Goal: Task Accomplishment & Management: Use online tool/utility

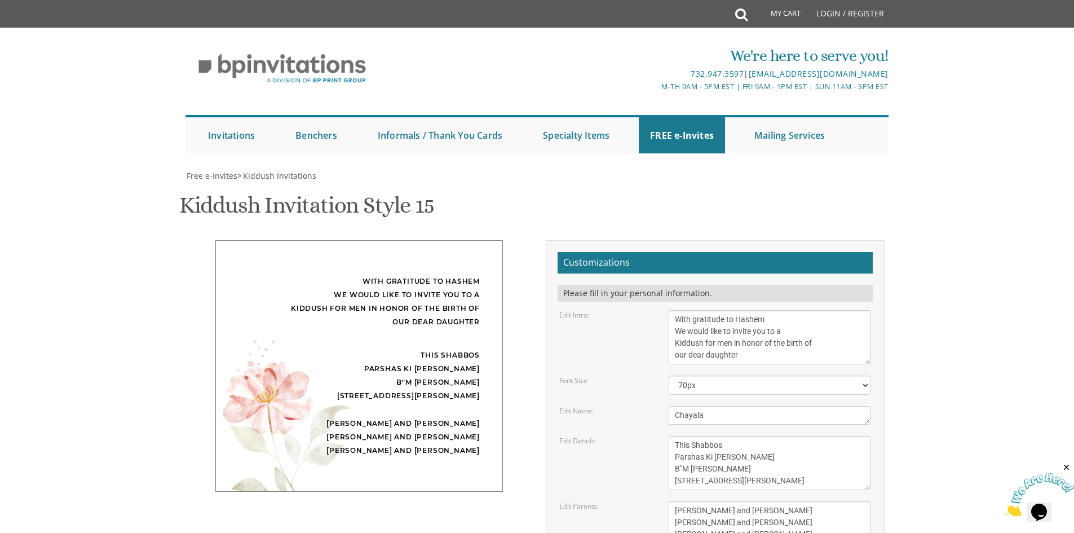
click at [676, 501] on textarea "[PERSON_NAME] and [PERSON_NAME] Shimmy and [PERSON_NAME] [PERSON_NAME] and [PER…" at bounding box center [769, 522] width 202 height 42
click at [675, 501] on textarea "[PERSON_NAME] and [PERSON_NAME] Shimmy and [PERSON_NAME] [PERSON_NAME] and [PER…" at bounding box center [769, 522] width 202 height 42
type textarea "[PERSON_NAME] and [PERSON_NAME] R' [PERSON_NAME] and [PERSON_NAME] R' [PERSON_N…"
click at [758, 436] on textarea "This Shabbos Parshas Shelach at our home [STREET_ADDRESS]" at bounding box center [769, 463] width 202 height 54
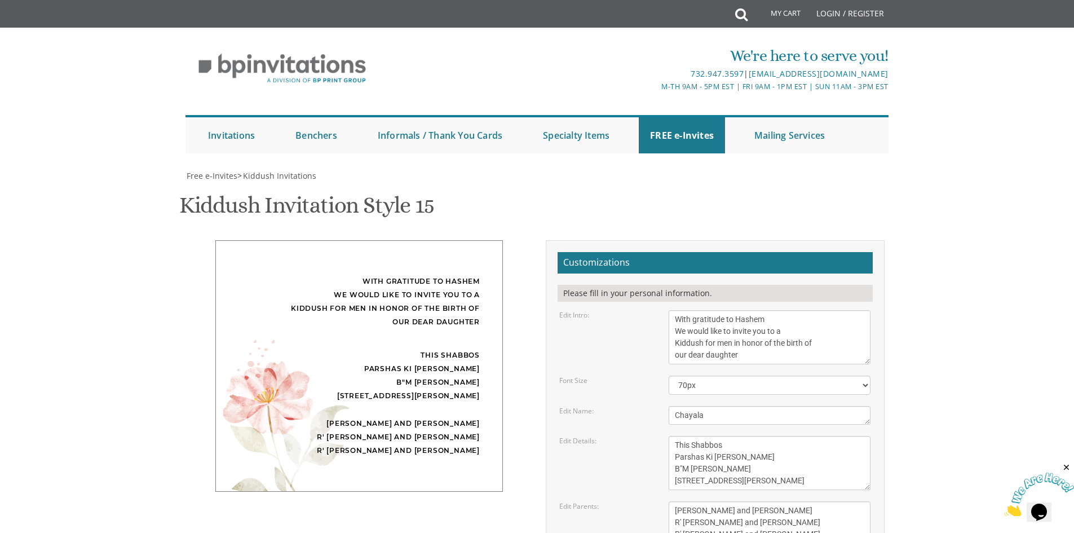
click at [463, 445] on div "With gratitude to Hashem We would like to invite you to a Kiddush for men in ho…" at bounding box center [536, 451] width 711 height 423
click at [766, 436] on textarea "This Shabbos Parshas Shelach at our home [STREET_ADDRESS]" at bounding box center [769, 463] width 202 height 54
click at [749, 436] on textarea "This Shabbos Parshas Shelach at our home [STREET_ADDRESS]" at bounding box center [769, 463] width 202 height 54
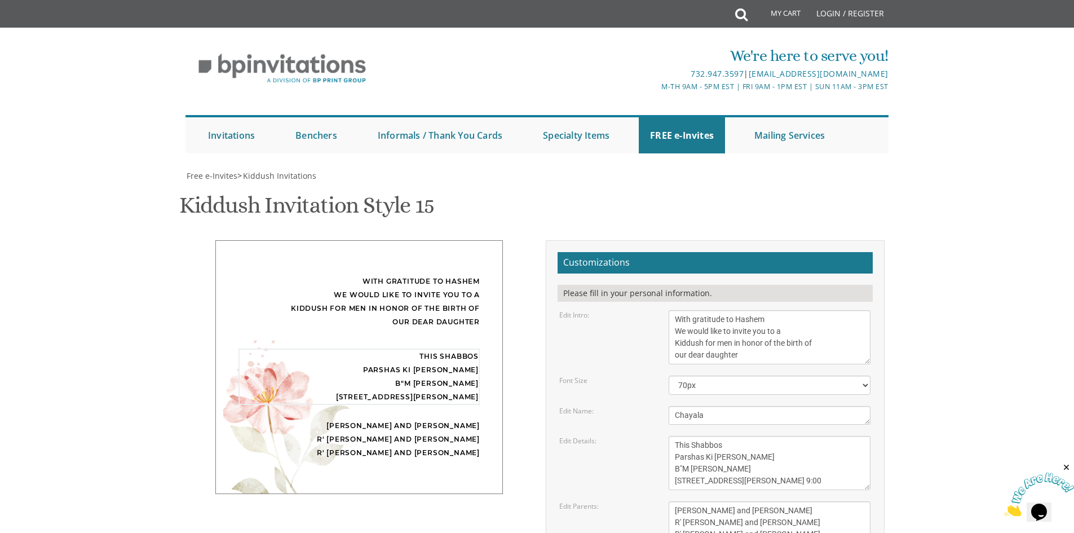
click at [749, 436] on textarea "This Shabbos Parshas Shelach at our home [STREET_ADDRESS]" at bounding box center [769, 463] width 202 height 54
type textarea "This Shabbos Parshas Ki [PERSON_NAME] B"M [PERSON_NAME] [STREET_ADDRESS][PERSON…"
click at [627, 501] on div "Edit Parents: [PERSON_NAME] and [PERSON_NAME] Shimmy and [PERSON_NAME] [PERSON_…" at bounding box center [715, 522] width 328 height 42
click at [782, 310] on textarea "With gratitude to Hashem We would like to invite you to the kiddush in honor of…" at bounding box center [769, 337] width 202 height 54
click at [806, 310] on textarea "With gratitude to Hashem We would like to invite you to the kiddush in honor of…" at bounding box center [769, 337] width 202 height 54
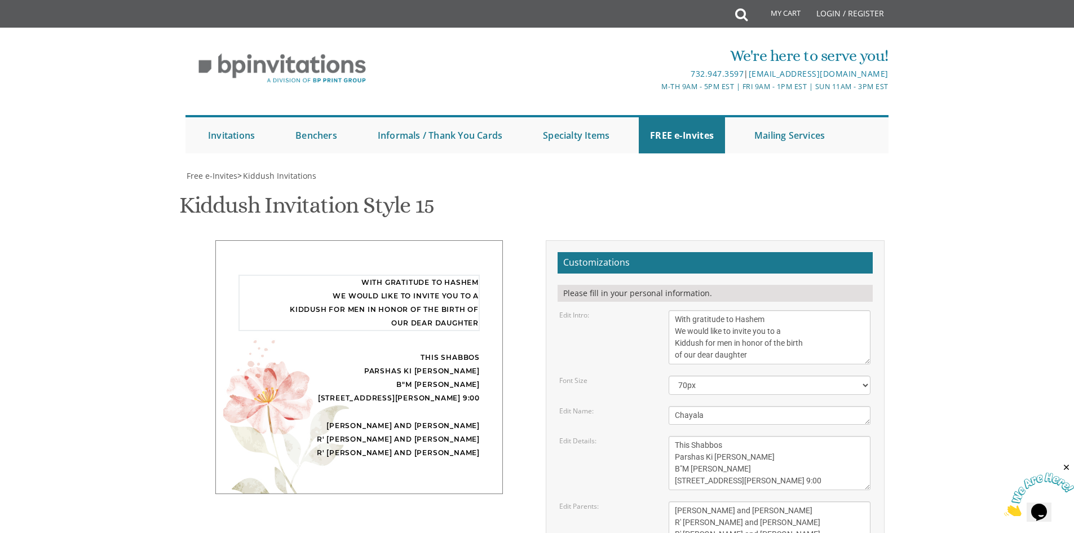
click at [775, 310] on textarea "With gratitude to Hashem We would like to invite you to the kiddush in honor of…" at bounding box center [769, 337] width 202 height 54
type textarea "With gratitude to Hashem We would like to invite you to a Kiddush for men in ho…"
click at [761, 501] on textarea "[PERSON_NAME] and [PERSON_NAME] Shimmy and [PERSON_NAME] [PERSON_NAME] and [PER…" at bounding box center [769, 522] width 202 height 42
type textarea "[PERSON_NAME] and [PERSON_NAME] R' [PERSON_NAME] and [PERSON_NAME] R' [PERSON_N…"
click at [654, 436] on div "Edit Details: This Shabbos Parshas Shelach at our home [STREET_ADDRESS]" at bounding box center [715, 463] width 328 height 54
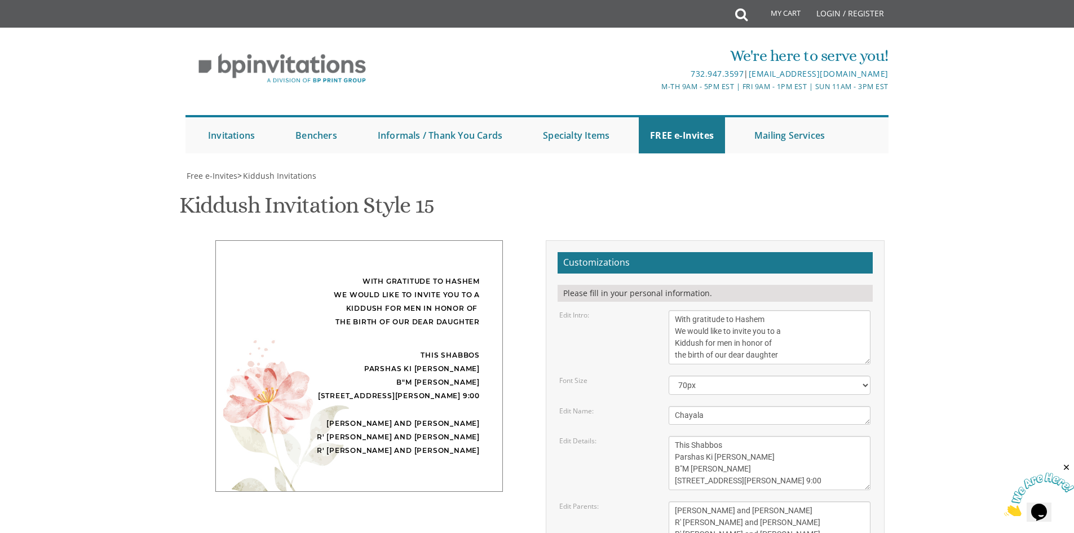
click at [725, 406] on textarea "Chayala" at bounding box center [769, 415] width 202 height 19
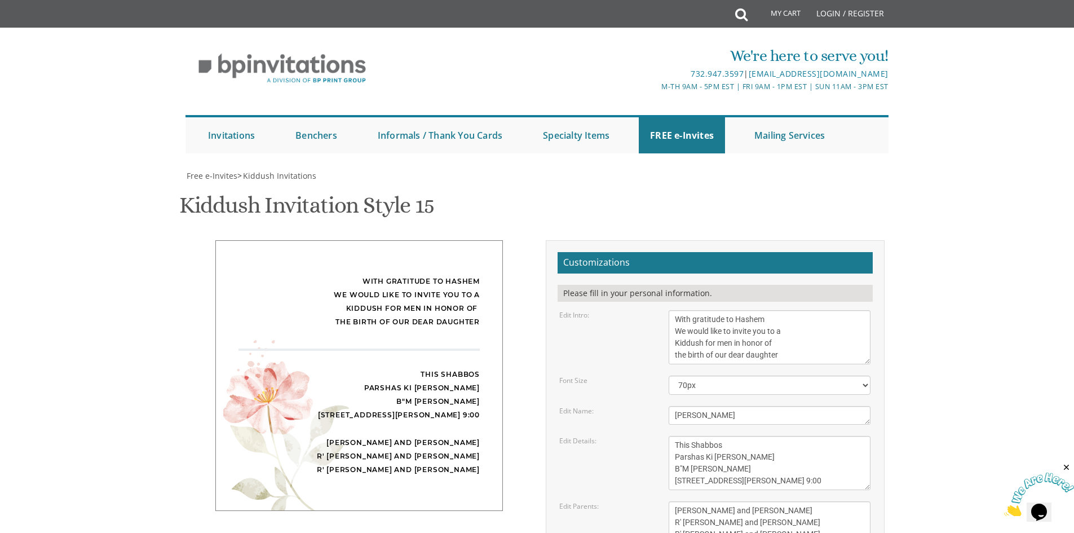
type textarea "[PERSON_NAME]"
click at [614, 375] on div "Font Size 40px 50px 60px 70px 80px" at bounding box center [715, 384] width 328 height 19
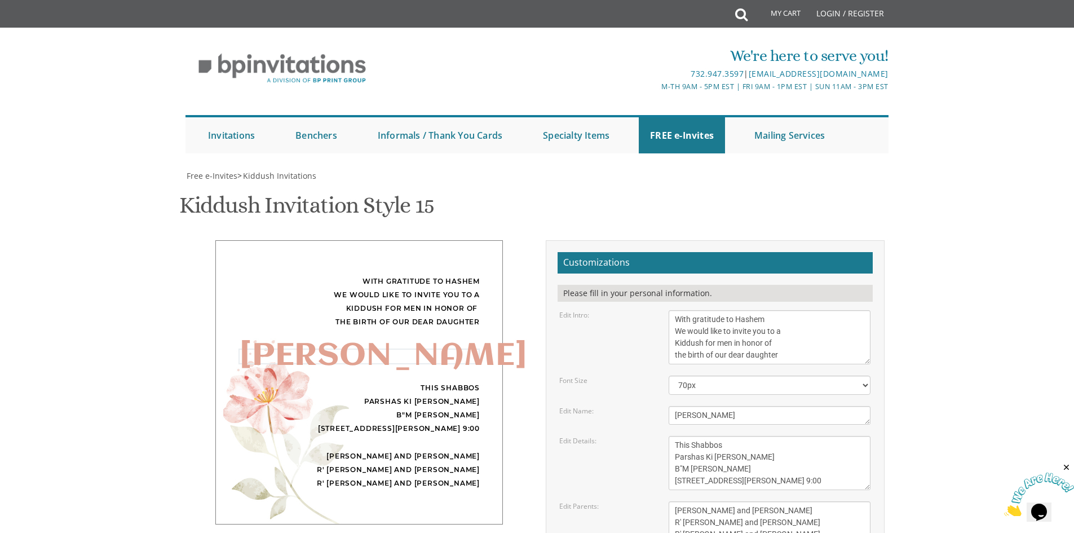
drag, startPoint x: 727, startPoint y: 249, endPoint x: 492, endPoint y: 220, distance: 236.7
click at [492, 240] on div "With gratitude to Hashem We would like to invite you to a Kiddush for men in ho…" at bounding box center [536, 451] width 711 height 423
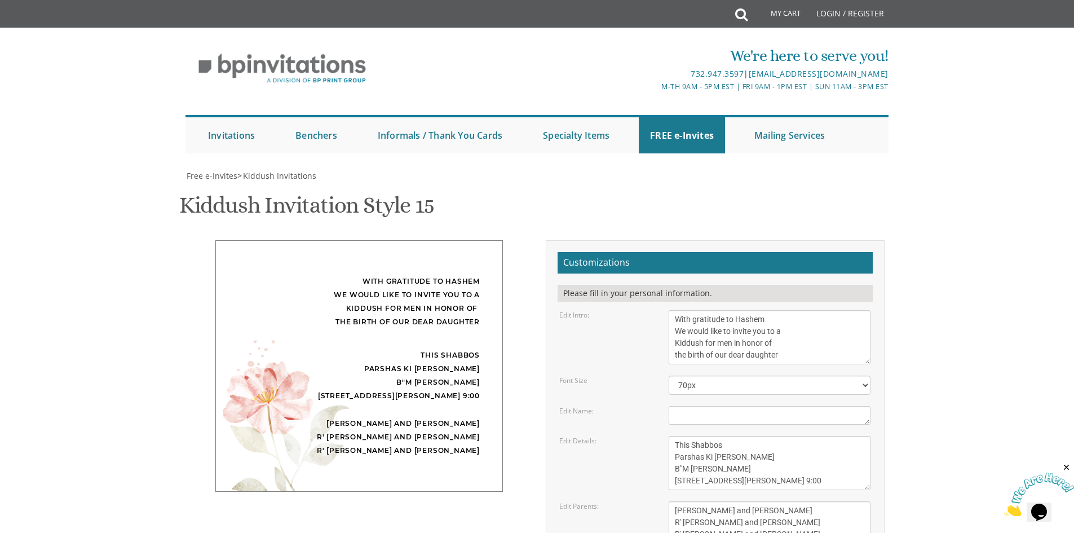
click at [633, 252] on form "Customizations Please fill in your personal information. Edit Intro: With grati…" at bounding box center [714, 447] width 315 height 391
click at [782, 310] on textarea "With gratitude to Hashem We would like to invite you to the kiddush in honor of…" at bounding box center [769, 337] width 202 height 54
click at [631, 252] on form "Customizations Please fill in your personal information. Edit Intro: With grati…" at bounding box center [714, 447] width 315 height 391
click at [681, 310] on textarea "With gratitude to Hashem We would like to invite you to the kiddush in honor of…" at bounding box center [769, 337] width 202 height 54
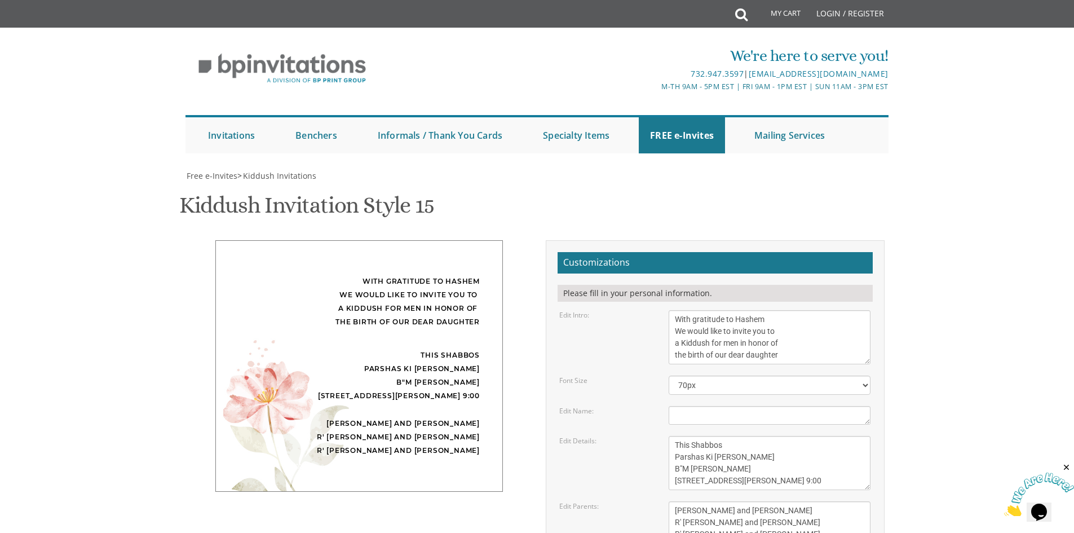
click at [615, 375] on div "Font Size" at bounding box center [605, 380] width 109 height 10
click at [799, 310] on textarea "With gratitude to Hashem We would like to invite you to the kiddush in honor of…" at bounding box center [769, 337] width 202 height 54
type textarea "With gratitude to Hashem We would like to invite you to a Kiddush for men in ho…"
click at [635, 310] on div "Edit Intro: With gratitude to [PERSON_NAME] We would like to invite you to the …" at bounding box center [715, 337] width 328 height 54
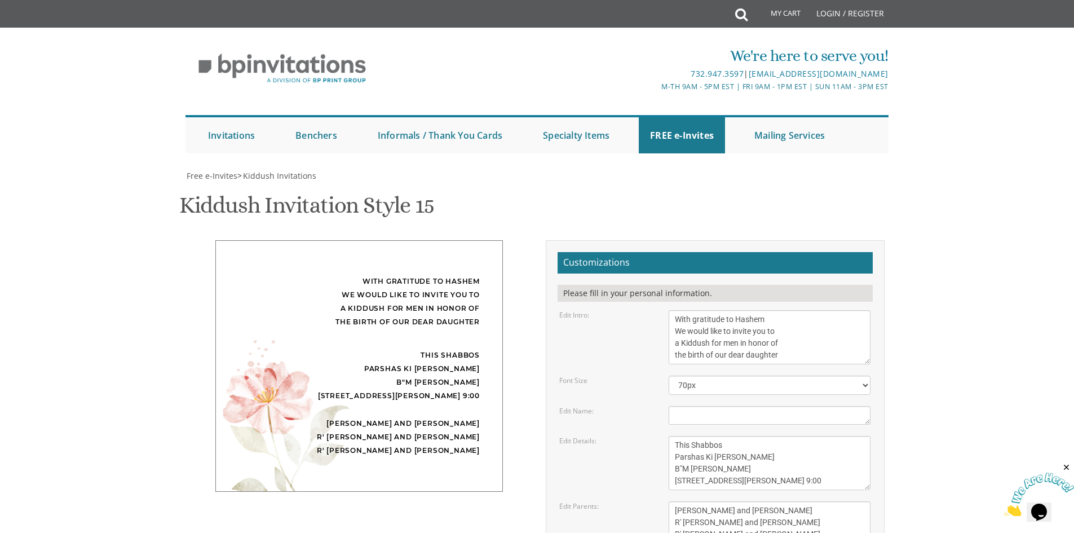
scroll to position [317, 0]
drag, startPoint x: 731, startPoint y: 131, endPoint x: 703, endPoint y: 135, distance: 28.9
click at [703, 436] on textarea "This Shabbos Parshas Shelach at our home [STREET_ADDRESS]" at bounding box center [769, 463] width 202 height 54
paste textarea "Nitzavim"
type textarea "This Shabbos Parshas Nitzavim B"M [PERSON_NAME] [STREET_ADDRESS][PERSON_NAME] 9…"
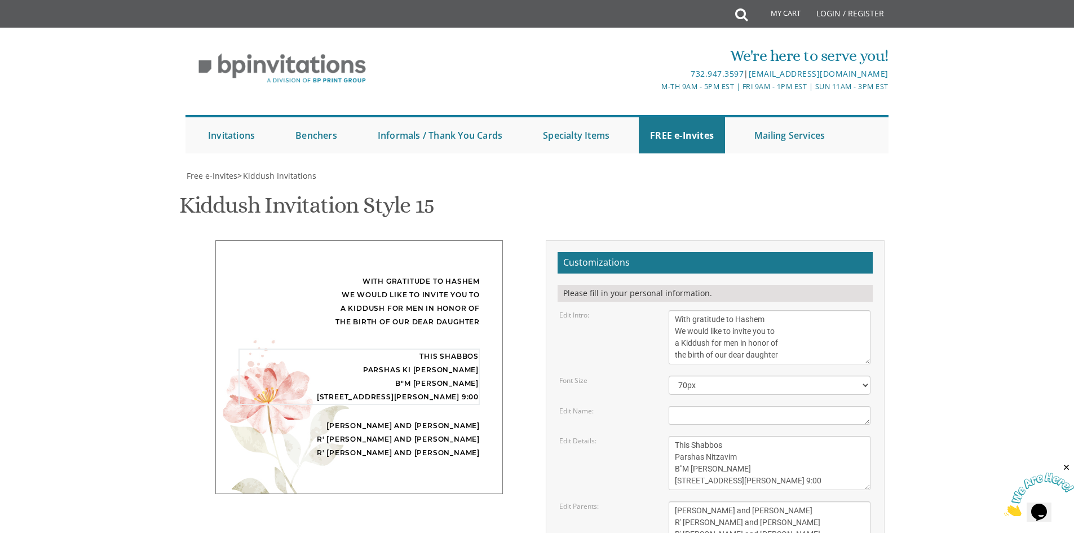
click at [629, 436] on div "Edit Details: This Shabbos Parshas Shelach at our home [STREET_ADDRESS]" at bounding box center [715, 463] width 328 height 54
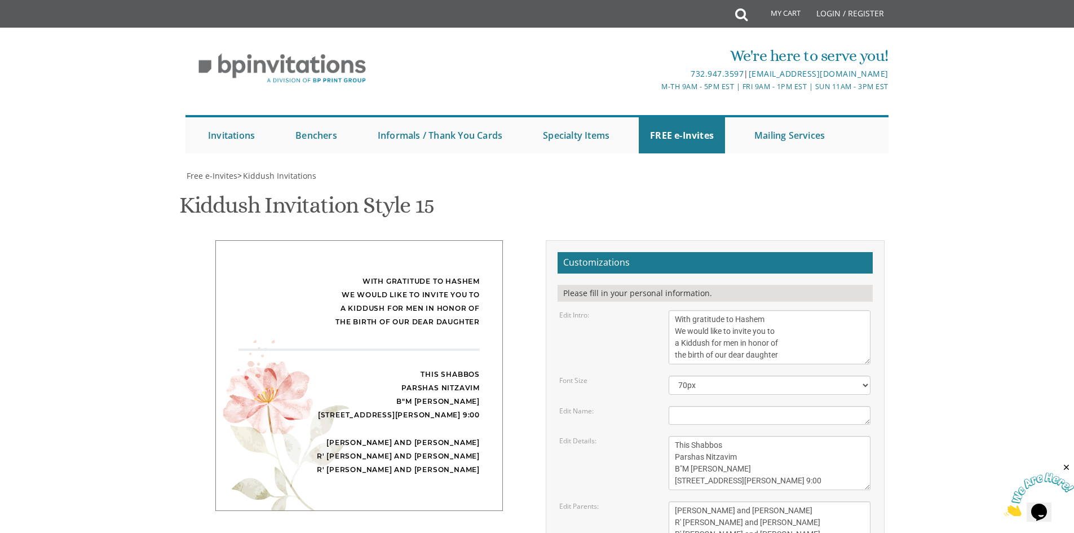
click at [711, 406] on textarea "Chayala" at bounding box center [769, 415] width 202 height 19
type textarea "[PERSON_NAME]"
click at [606, 252] on form "Customizations Please fill in your personal information. Edit Intro: With grati…" at bounding box center [714, 447] width 315 height 391
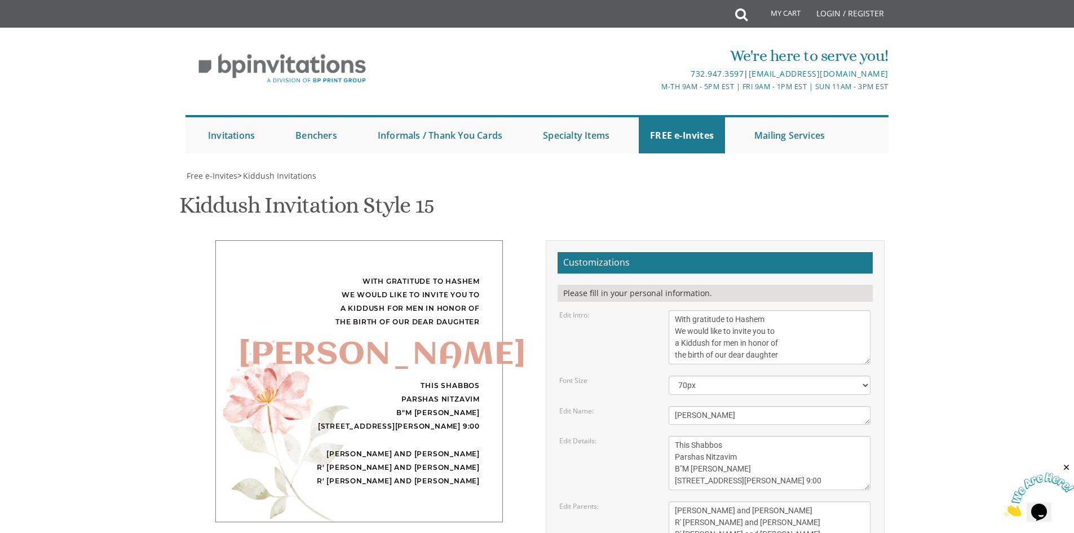
drag, startPoint x: 719, startPoint y: 209, endPoint x: 499, endPoint y: 211, distance: 220.3
click at [506, 240] on div "With gratitude to Hashem We would like to invite you to a Kiddush for men in ho…" at bounding box center [536, 451] width 711 height 423
click at [627, 406] on div "Edit Name:" at bounding box center [605, 411] width 109 height 10
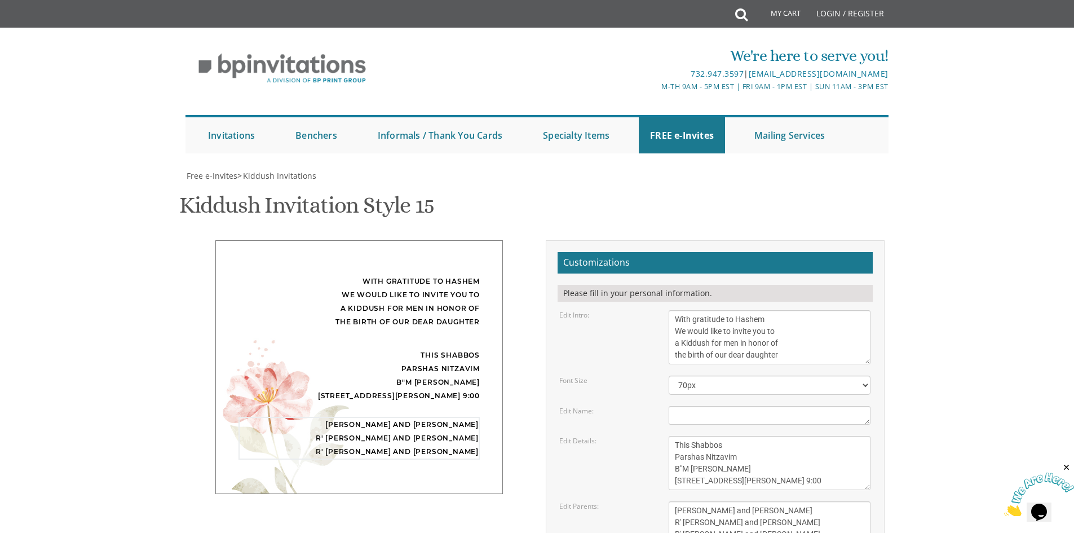
click at [746, 501] on textarea "[PERSON_NAME] and [PERSON_NAME] Shimmy and [PERSON_NAME] [PERSON_NAME] and [PER…" at bounding box center [769, 522] width 202 height 42
paste textarea "R' [PERSON_NAME] and [PERSON_NAME]"
click at [644, 501] on div "Edit Parents: [PERSON_NAME] and [PERSON_NAME] Shimmy and [PERSON_NAME] [PERSON_…" at bounding box center [715, 522] width 328 height 42
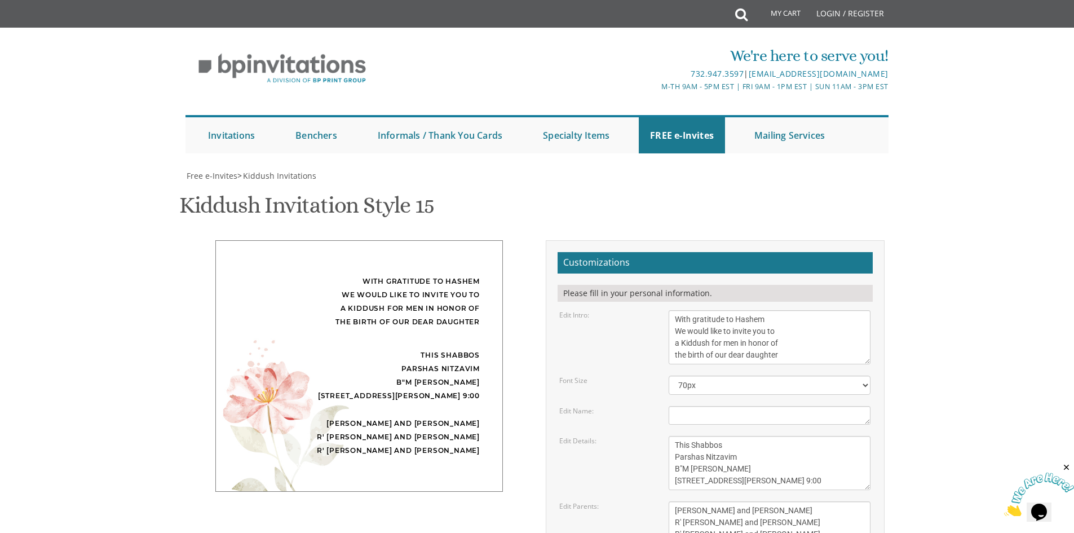
click at [925, 152] on body "My Cart Total: View Cart Item(s) Submit My Cart Total: View Cart Item(s) Login …" at bounding box center [537, 481] width 1074 height 962
drag, startPoint x: 717, startPoint y: 329, endPoint x: 737, endPoint y: 326, distance: 20.4
click at [737, 501] on textarea "[PERSON_NAME] and [PERSON_NAME] Shimmy and [PERSON_NAME] [PERSON_NAME] and [PER…" at bounding box center [769, 522] width 202 height 42
click at [645, 501] on div "Edit Parents: [PERSON_NAME] and [PERSON_NAME] Shimmy and [PERSON_NAME] [PERSON_…" at bounding box center [715, 522] width 328 height 42
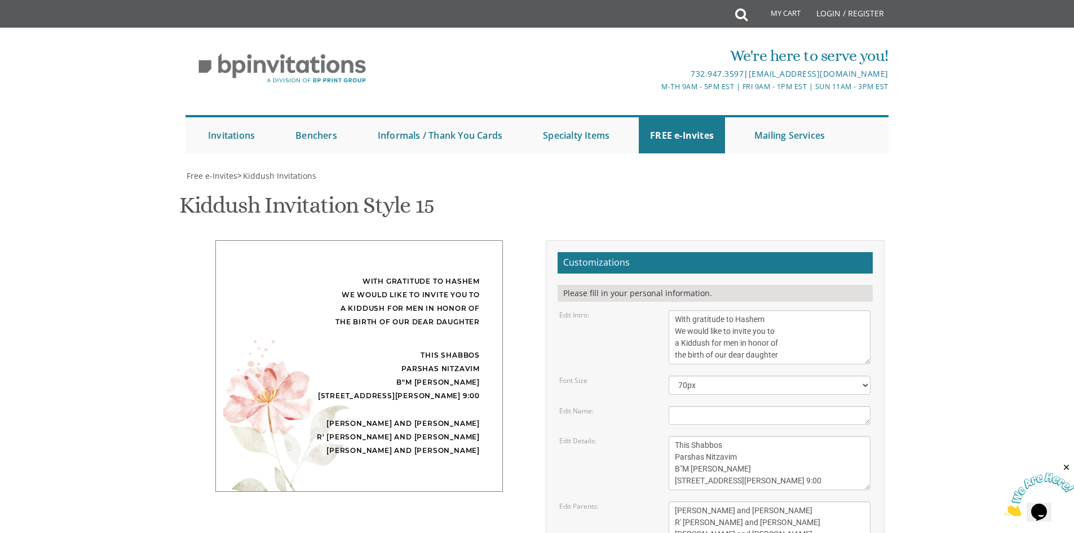
click at [729, 501] on textarea "[PERSON_NAME] and [PERSON_NAME] Shimmy and [PERSON_NAME] [PERSON_NAME] and [PER…" at bounding box center [769, 522] width 202 height 42
click at [648, 501] on div "Edit Parents: [PERSON_NAME] and [PERSON_NAME] Shimmy and [PERSON_NAME] [PERSON_…" at bounding box center [715, 522] width 328 height 42
click at [724, 501] on textarea "[PERSON_NAME] and [PERSON_NAME] Shimmy and [PERSON_NAME] [PERSON_NAME] and [PER…" at bounding box center [769, 522] width 202 height 42
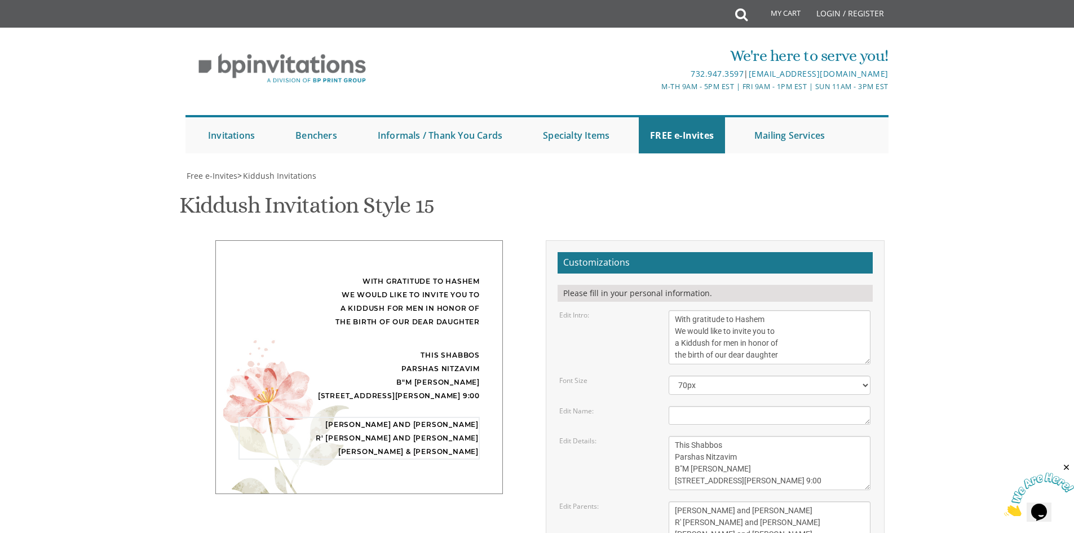
type textarea "[PERSON_NAME] and [PERSON_NAME] R' [PERSON_NAME] and [PERSON_NAME] [PERSON_NAME…"
click at [634, 501] on div "Edit Parents: [PERSON_NAME] and [PERSON_NAME] Shimmy and [PERSON_NAME] [PERSON_…" at bounding box center [715, 522] width 328 height 42
